Goal: Task Accomplishment & Management: Use online tool/utility

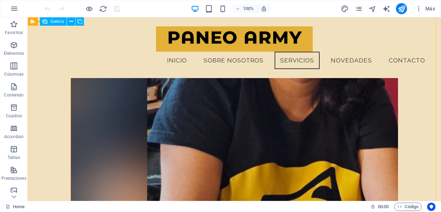
scroll to position [2263, 0]
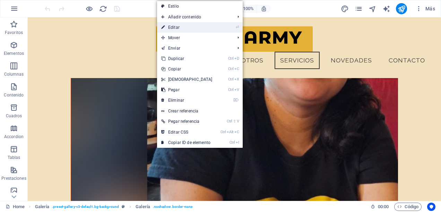
click at [182, 26] on link "⏎ Editar" at bounding box center [187, 27] width 60 height 10
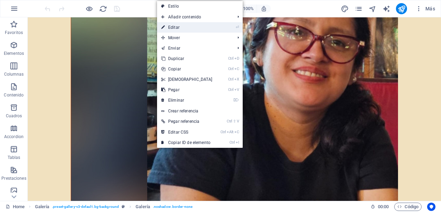
select select "px"
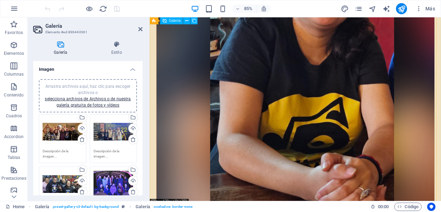
scroll to position [2201, 0]
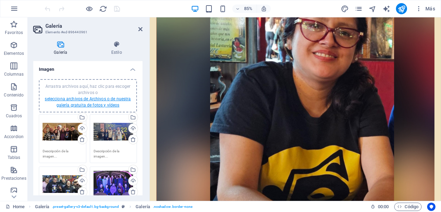
click at [94, 99] on link "selecciona archivos de Archivos o de nuestra galería gratuita de fotos y vídeos" at bounding box center [88, 101] width 86 height 11
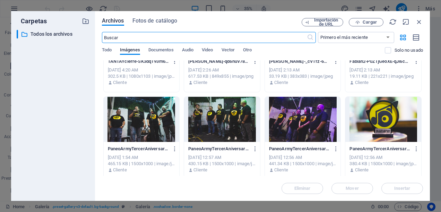
scroll to position [173, 0]
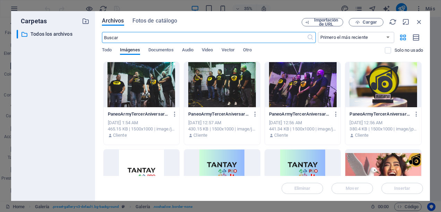
click at [386, 85] on div at bounding box center [383, 84] width 76 height 45
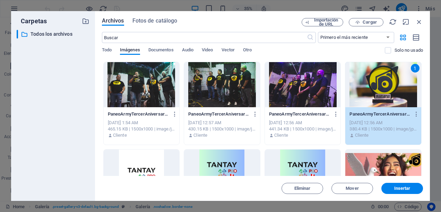
click at [386, 85] on div "1" at bounding box center [383, 84] width 76 height 45
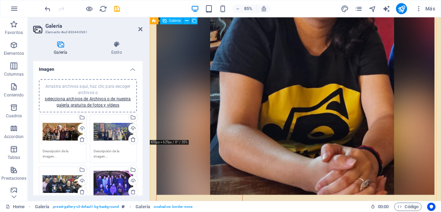
scroll to position [2236, 0]
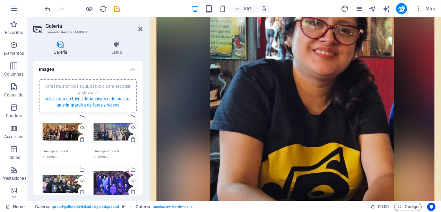
click at [102, 96] on link "selecciona archivos de Archivos o de nuestra galería gratuita de fotos y vídeos" at bounding box center [88, 101] width 86 height 11
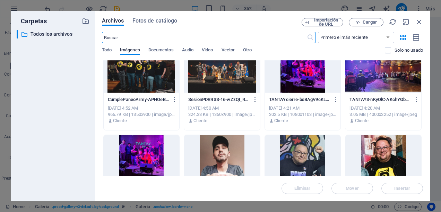
scroll to position [0, 0]
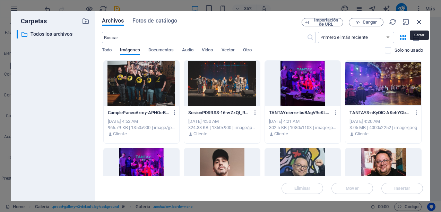
click at [422, 21] on icon "button" at bounding box center [419, 22] width 8 height 8
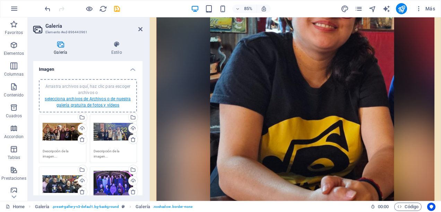
click at [83, 101] on link "selecciona archivos de Archivos o de nuestra galería gratuita de fotos y vídeos" at bounding box center [88, 101] width 86 height 11
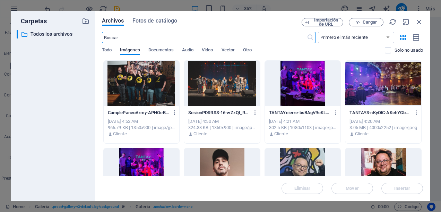
scroll to position [2509, 0]
click at [375, 21] on span "Cargar" at bounding box center [370, 22] width 14 height 4
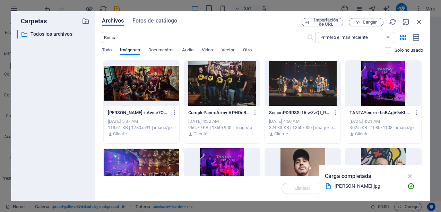
click at [152, 89] on div at bounding box center [142, 83] width 76 height 45
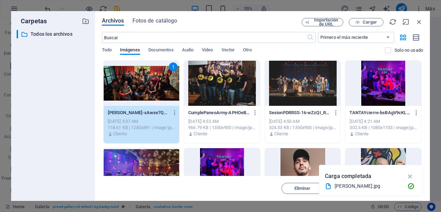
click at [152, 89] on div "1" at bounding box center [142, 83] width 76 height 45
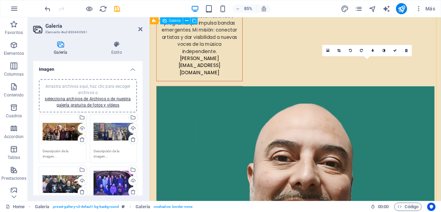
scroll to position [2534, 0]
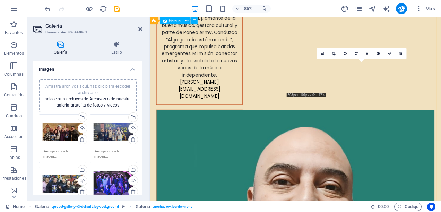
drag, startPoint x: 191, startPoint y: 160, endPoint x: 358, endPoint y: 123, distance: 170.0
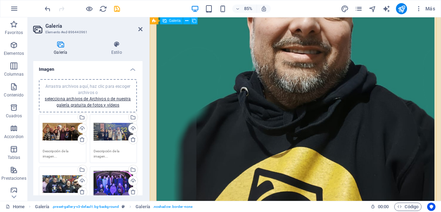
scroll to position [2777, 0]
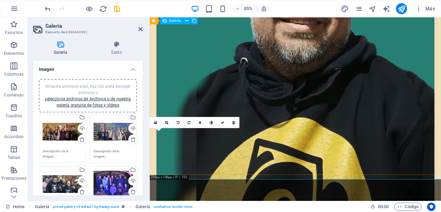
drag, startPoint x: 189, startPoint y: 179, endPoint x: 368, endPoint y: 46, distance: 222.9
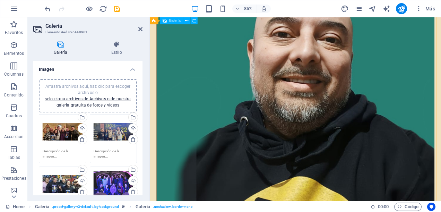
scroll to position [2742, 0]
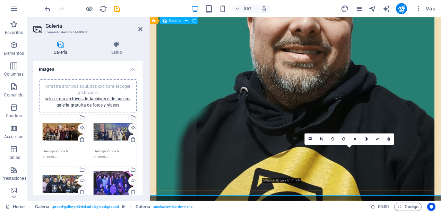
drag, startPoint x: 175, startPoint y: 210, endPoint x: 351, endPoint y: 57, distance: 233.7
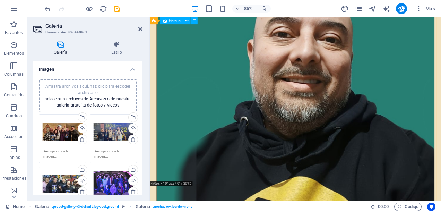
scroll to position [2777, 0]
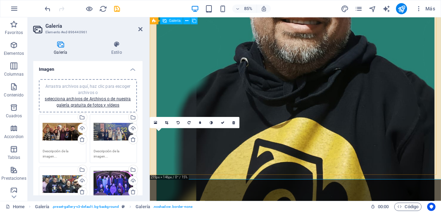
drag, startPoint x: 200, startPoint y: 177, endPoint x: 286, endPoint y: 170, distance: 85.9
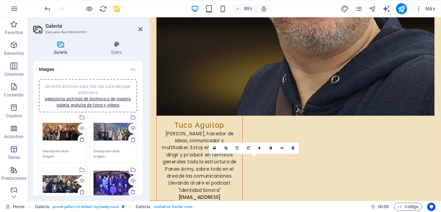
scroll to position [1883, 0]
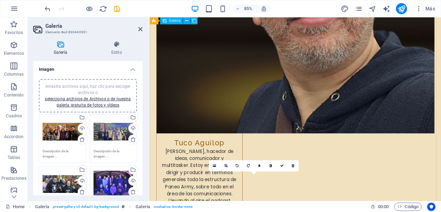
drag, startPoint x: 201, startPoint y: 141, endPoint x: 285, endPoint y: 115, distance: 87.3
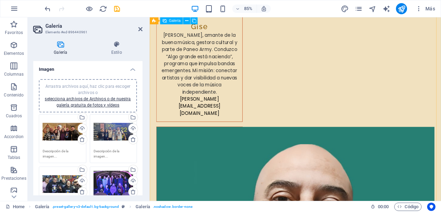
scroll to position [2479, 0]
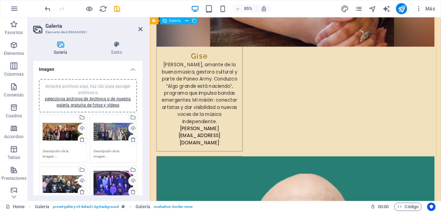
drag, startPoint x: 201, startPoint y: 186, endPoint x: 178, endPoint y: 134, distance: 56.1
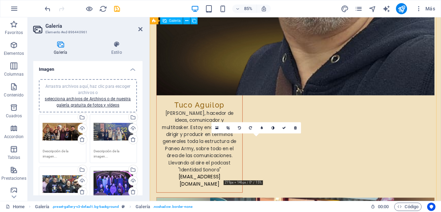
scroll to position [1994, 0]
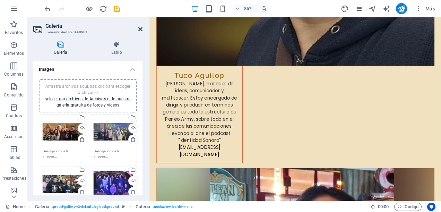
click at [139, 28] on icon at bounding box center [140, 29] width 4 height 6
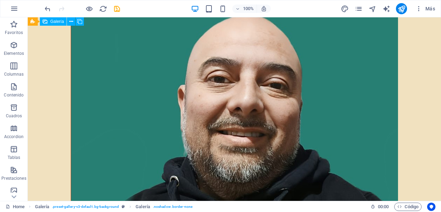
scroll to position [2768, 0]
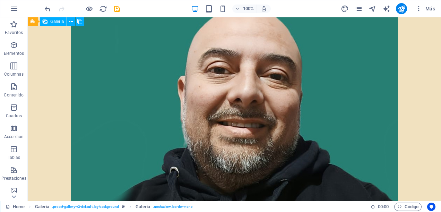
drag, startPoint x: 78, startPoint y: 190, endPoint x: 100, endPoint y: 144, distance: 50.7
drag, startPoint x: 81, startPoint y: 177, endPoint x: 100, endPoint y: 131, distance: 48.8
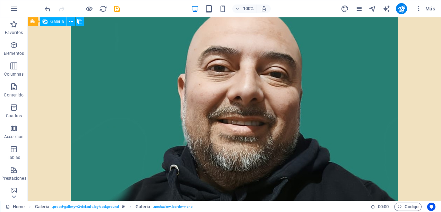
select select "px"
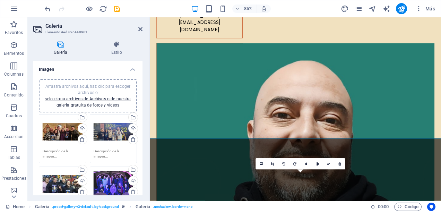
scroll to position [2633, 0]
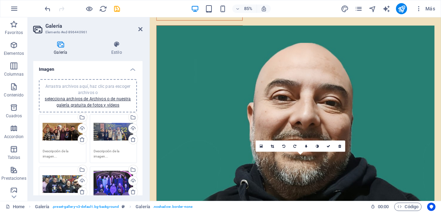
drag, startPoint x: 174, startPoint y: 162, endPoint x: 127, endPoint y: 89, distance: 86.5
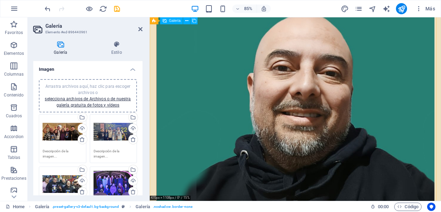
scroll to position [2703, 0]
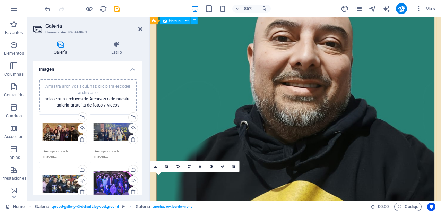
drag, startPoint x: 189, startPoint y: 222, endPoint x: 311, endPoint y: 187, distance: 127.0
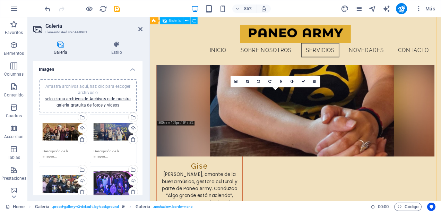
scroll to position [2340, 0]
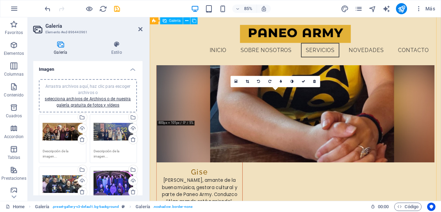
drag, startPoint x: 200, startPoint y: 155, endPoint x: 195, endPoint y: 76, distance: 79.2
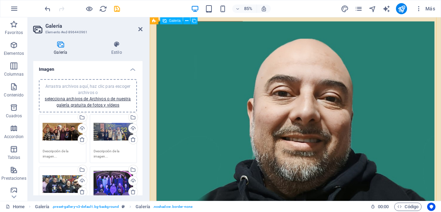
scroll to position [2604, 0]
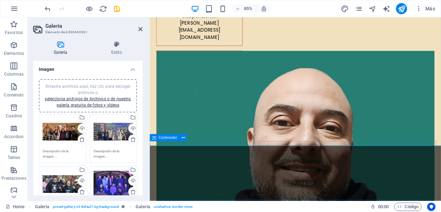
drag, startPoint x: 374, startPoint y: 108, endPoint x: 248, endPoint y: 166, distance: 138.6
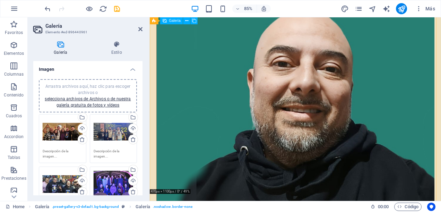
scroll to position [2742, 0]
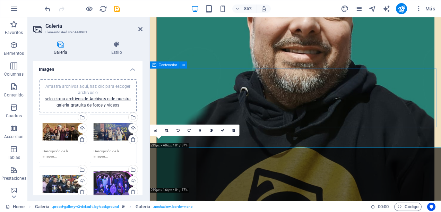
drag, startPoint x: 206, startPoint y: 183, endPoint x: 190, endPoint y: 89, distance: 95.3
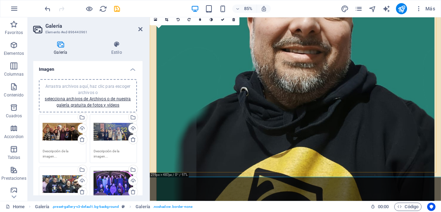
scroll to position [2708, 0]
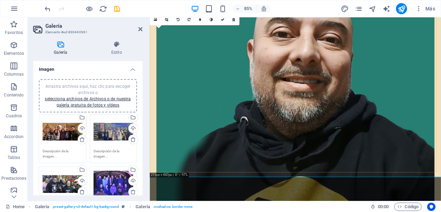
drag, startPoint x: 211, startPoint y: 163, endPoint x: 459, endPoint y: 139, distance: 249.1
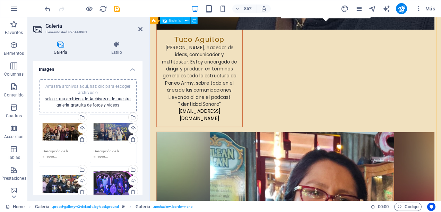
scroll to position [2022, 0]
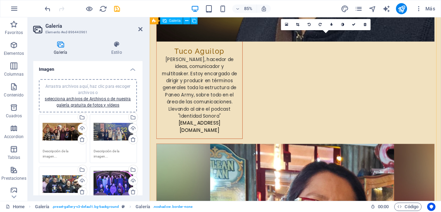
drag, startPoint x: 382, startPoint y: 154, endPoint x: 178, endPoint y: 81, distance: 217.1
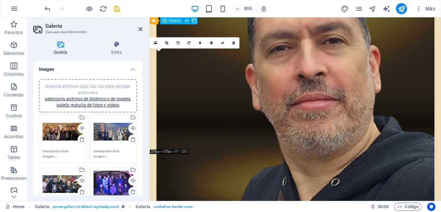
scroll to position [1849, 0]
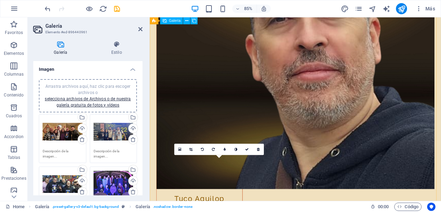
drag, startPoint x: 241, startPoint y: 201, endPoint x: 322, endPoint y: 117, distance: 117.2
drag, startPoint x: 210, startPoint y: 207, endPoint x: 301, endPoint y: 69, distance: 165.5
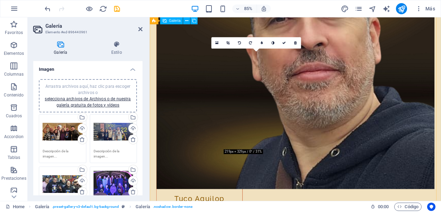
drag, startPoint x: 277, startPoint y: 81, endPoint x: 273, endPoint y: 106, distance: 24.9
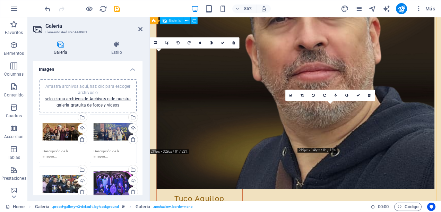
drag, startPoint x: 182, startPoint y: 111, endPoint x: 359, endPoint y: 124, distance: 177.4
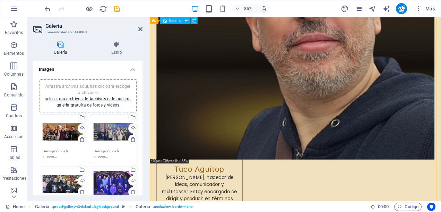
scroll to position [1918, 0]
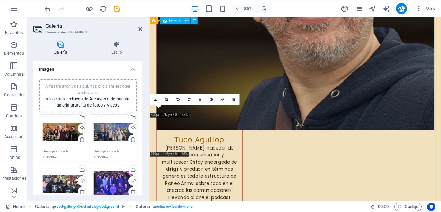
drag, startPoint x: 205, startPoint y: 146, endPoint x: 301, endPoint y: 51, distance: 134.9
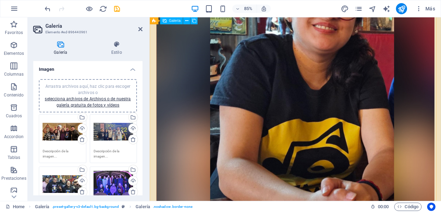
scroll to position [2230, 0]
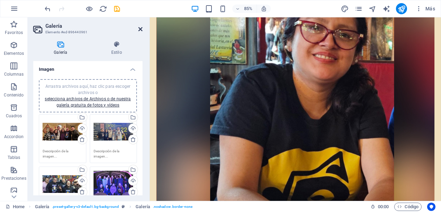
click at [142, 31] on icon at bounding box center [140, 29] width 4 height 6
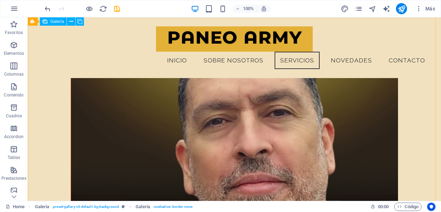
scroll to position [1483, 0]
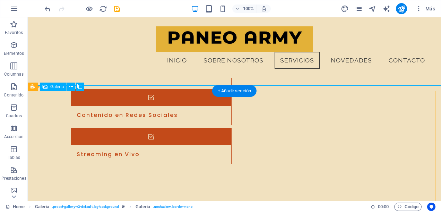
select select "px"
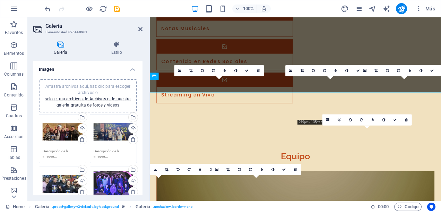
scroll to position [1519, 0]
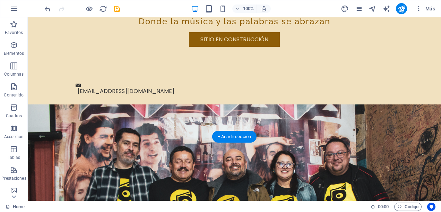
scroll to position [0, 0]
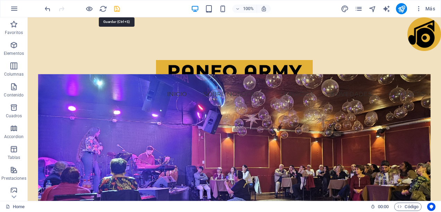
click at [118, 11] on icon "save" at bounding box center [117, 9] width 8 height 8
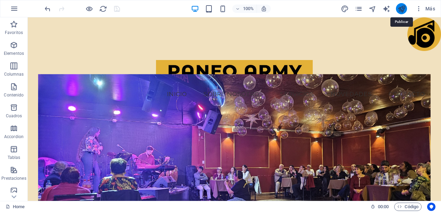
click at [405, 7] on icon "publish" at bounding box center [402, 9] width 8 height 8
